Goal: Task Accomplishment & Management: Complete application form

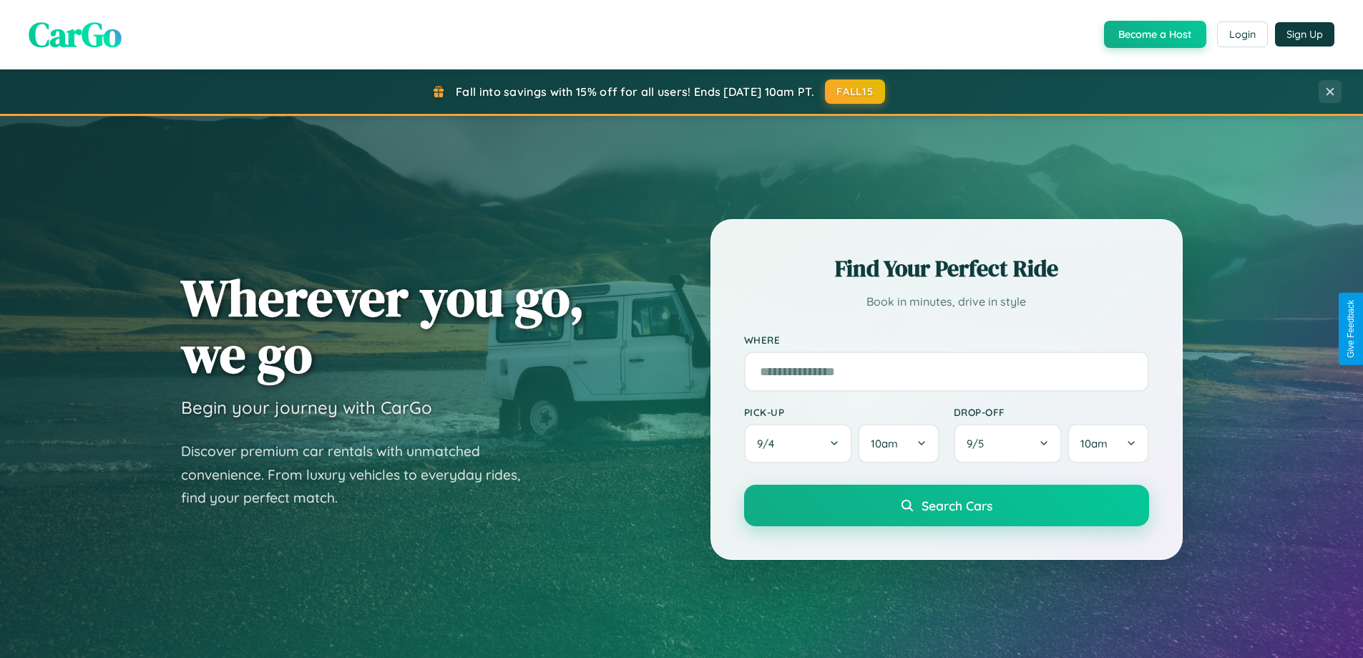
scroll to position [2753, 0]
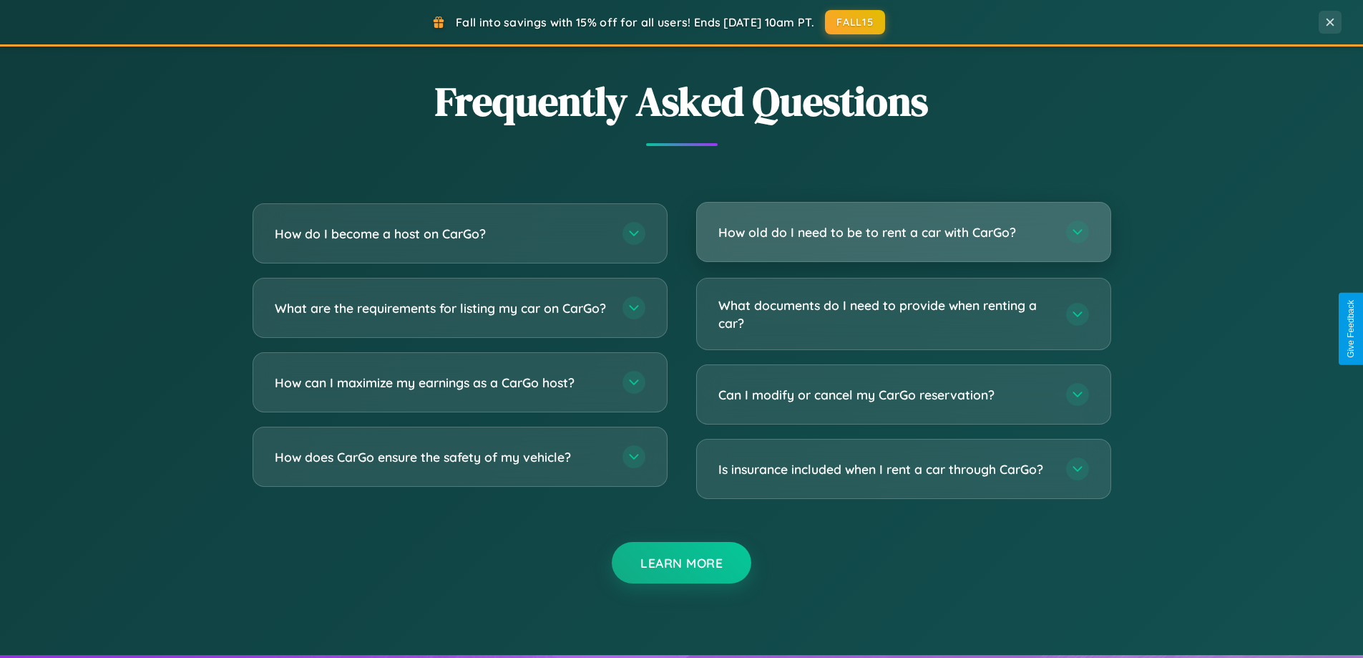
click at [903, 232] on h3 "How old do I need to be to rent a car with CarGo?" at bounding box center [884, 232] width 333 height 18
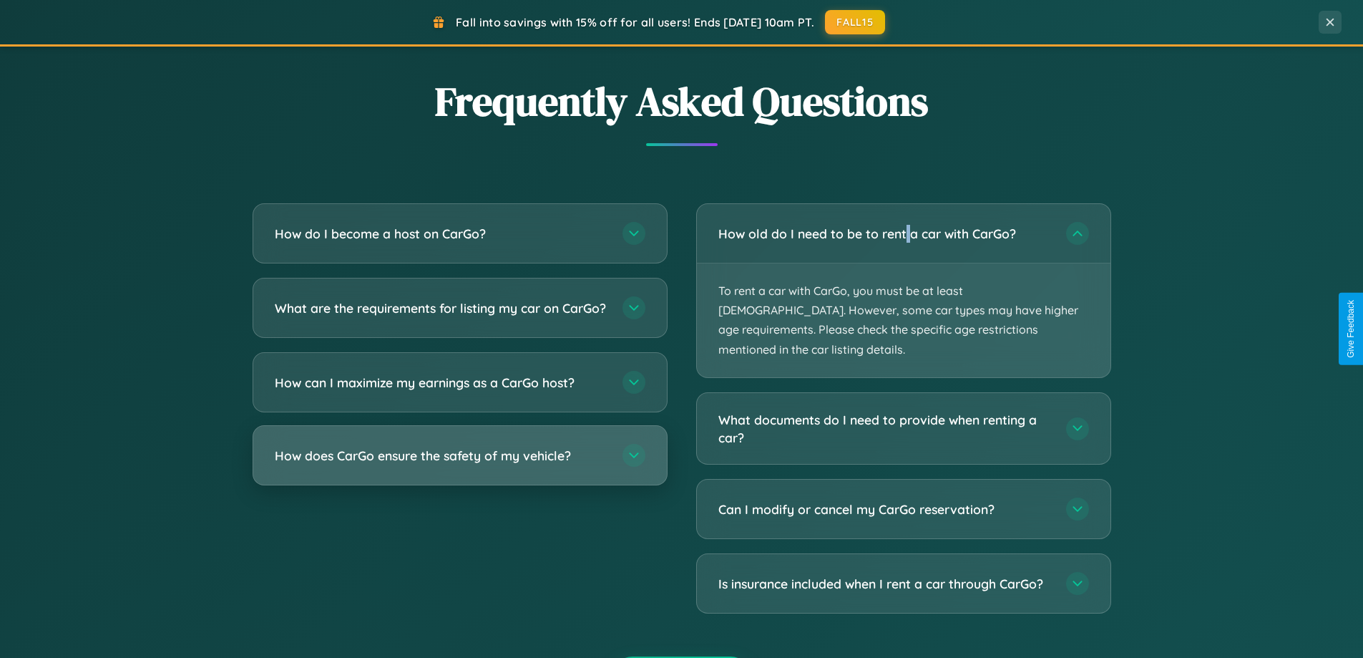
click at [459, 464] on h3 "How does CarGo ensure the safety of my vehicle?" at bounding box center [441, 455] width 333 height 18
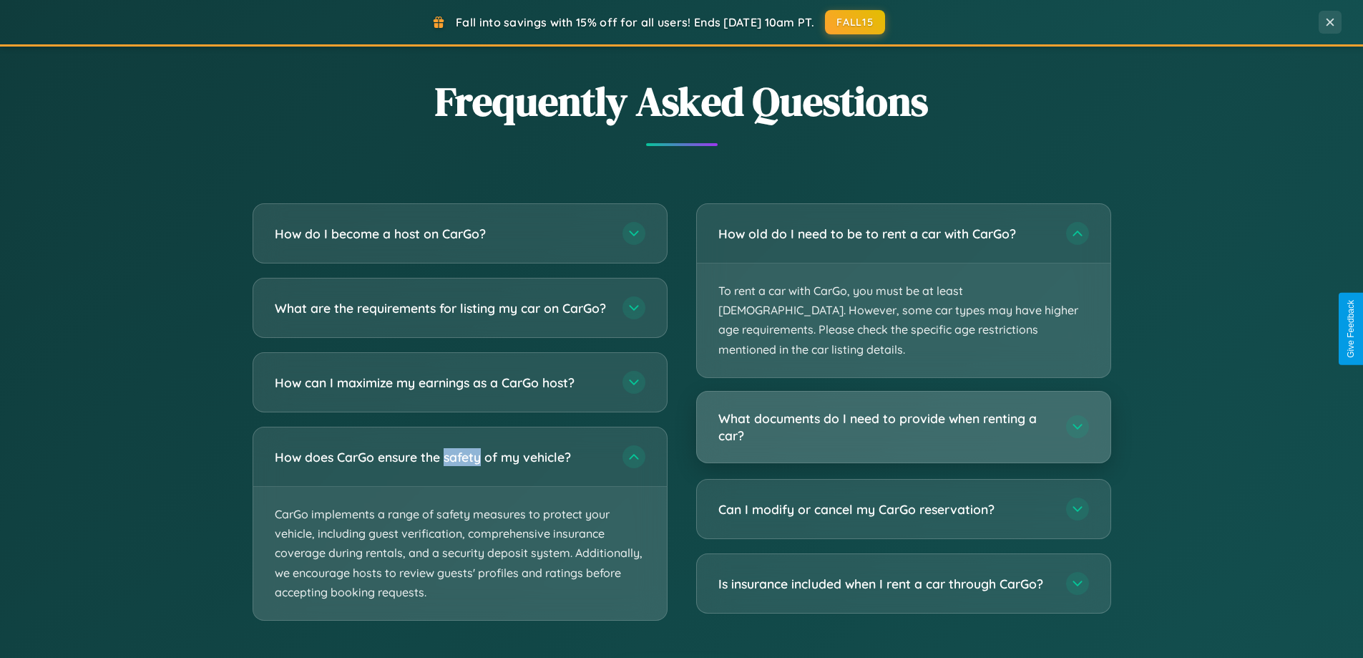
click at [903, 409] on h3 "What documents do I need to provide when renting a car?" at bounding box center [884, 426] width 333 height 35
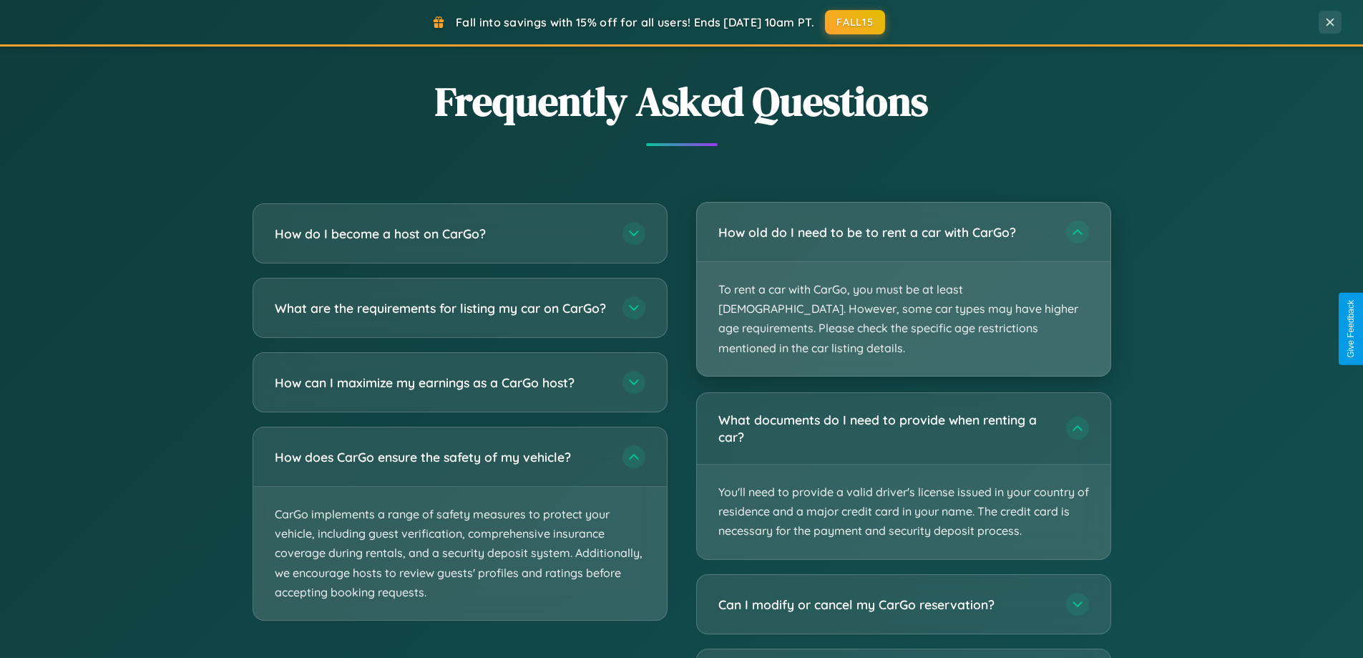
click at [903, 280] on p "To rent a car with CarGo, you must be at least [DEMOGRAPHIC_DATA]. However, som…" at bounding box center [904, 319] width 414 height 114
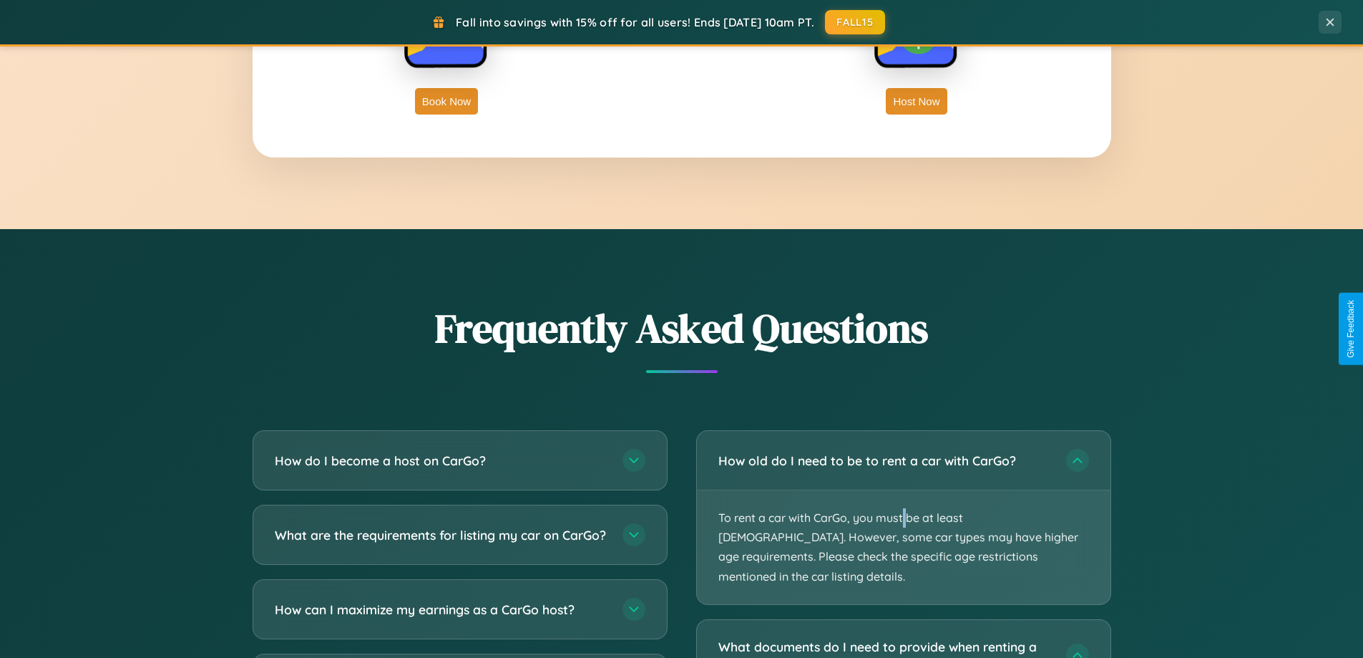
scroll to position [0, 0]
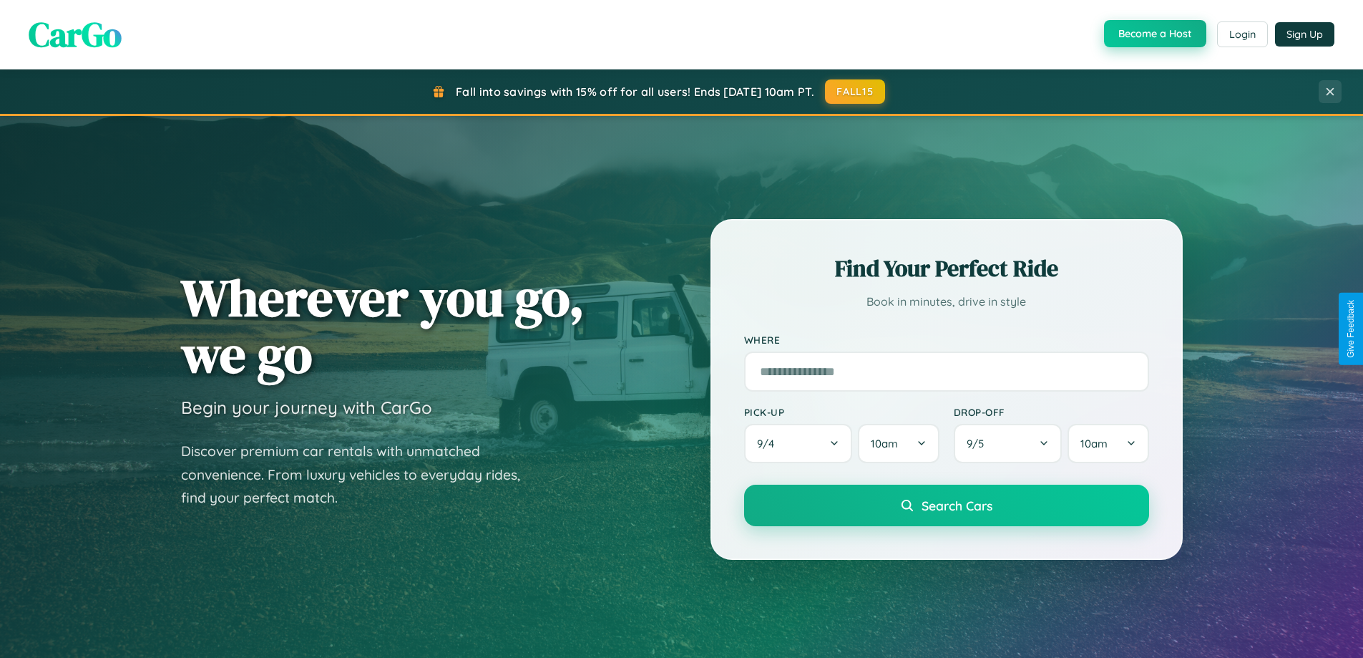
click at [1153, 34] on button "Become a Host" at bounding box center [1155, 33] width 102 height 27
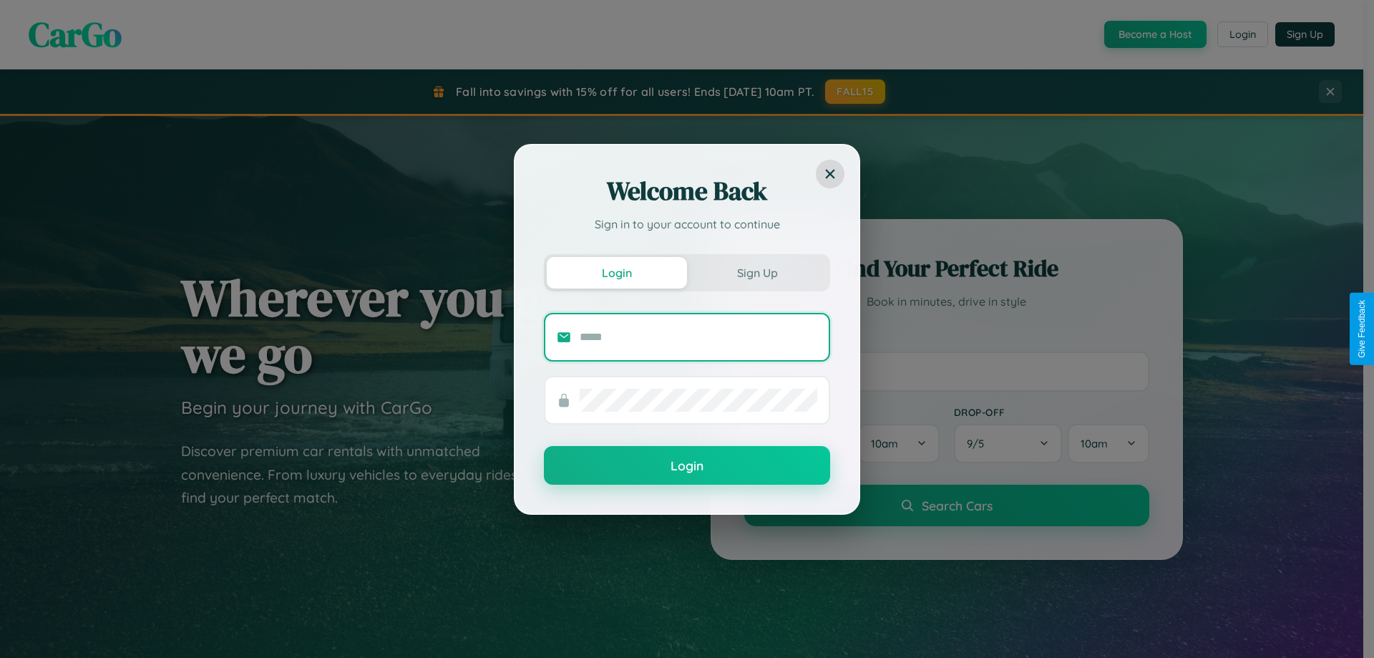
click at [698, 336] on input "text" at bounding box center [699, 337] width 238 height 23
type input "**********"
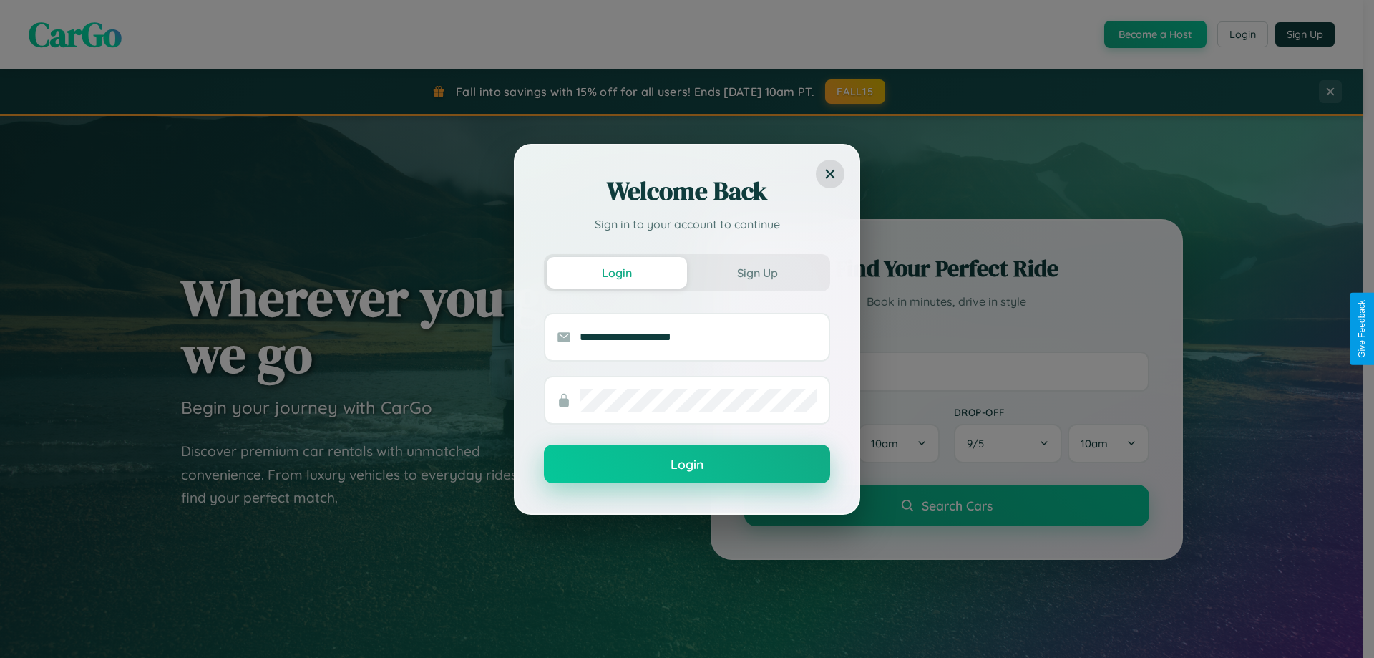
click at [687, 464] on button "Login" at bounding box center [687, 463] width 286 height 39
